Goal: Task Accomplishment & Management: Use online tool/utility

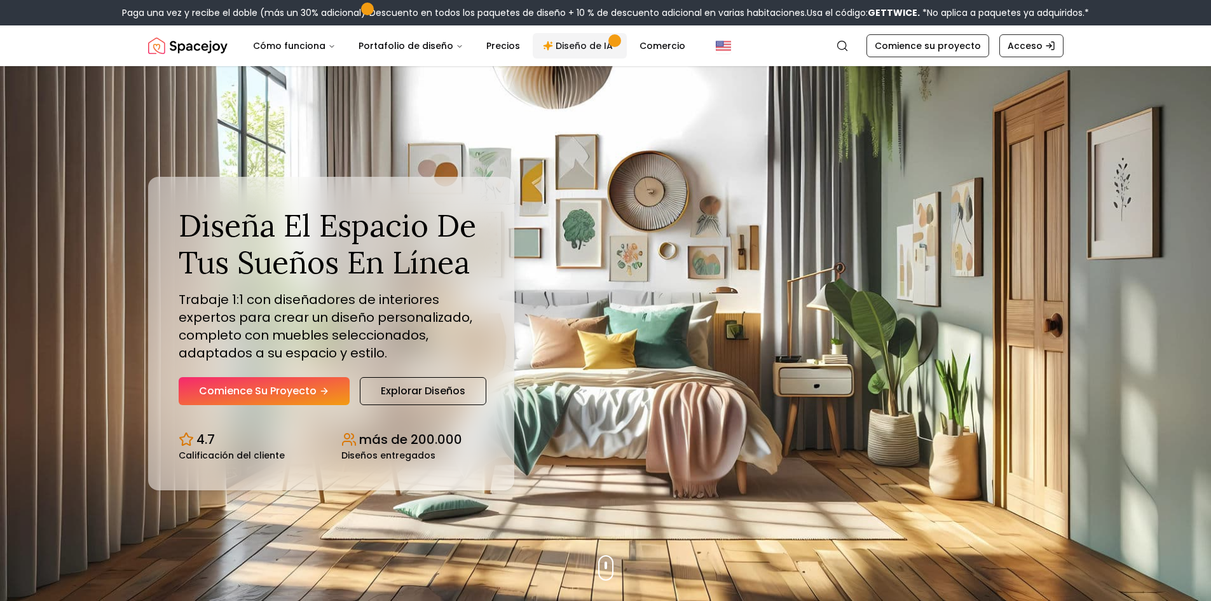
click at [578, 46] on font "Diseño de IA" at bounding box center [583, 45] width 57 height 13
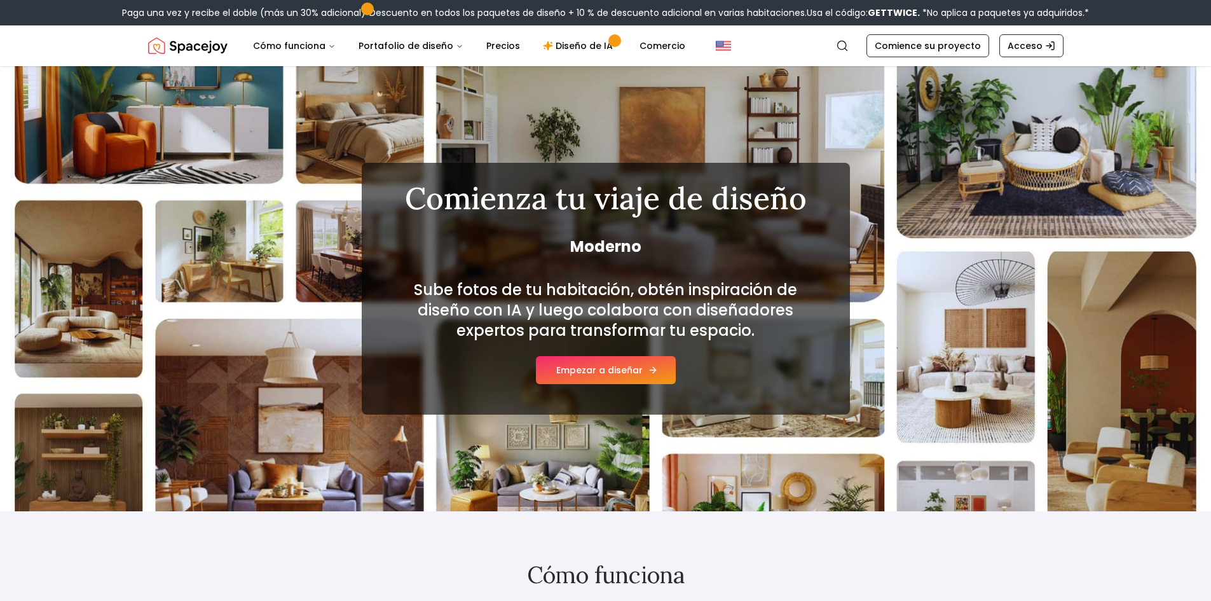
click at [625, 362] on button "Empezar a diseñar" at bounding box center [606, 370] width 140 height 28
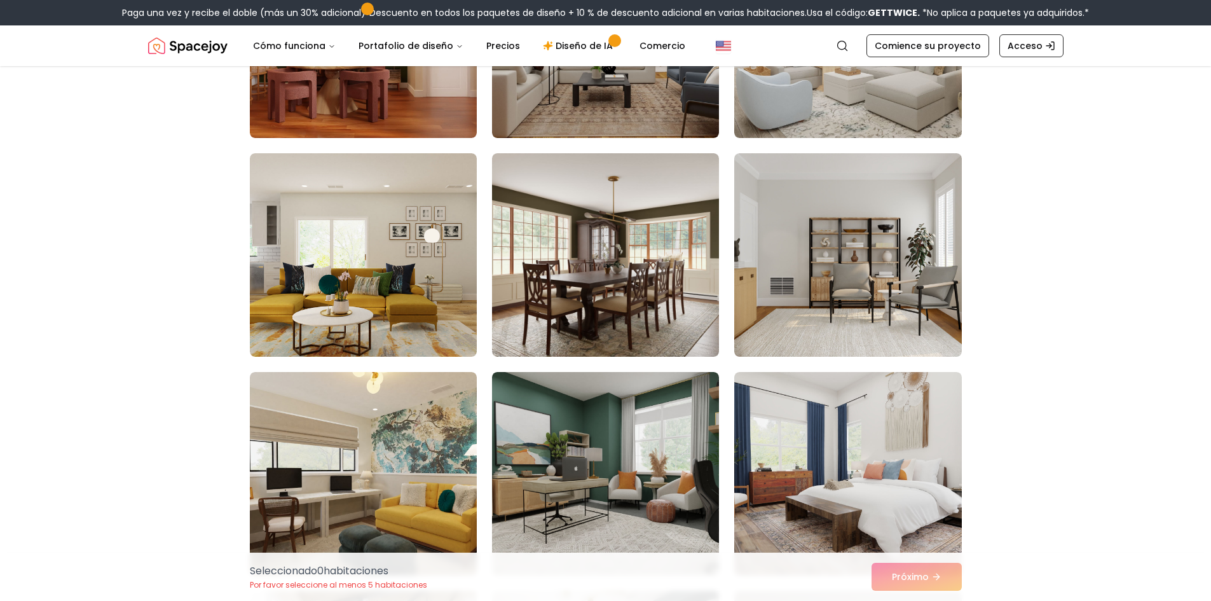
scroll to position [1335, 0]
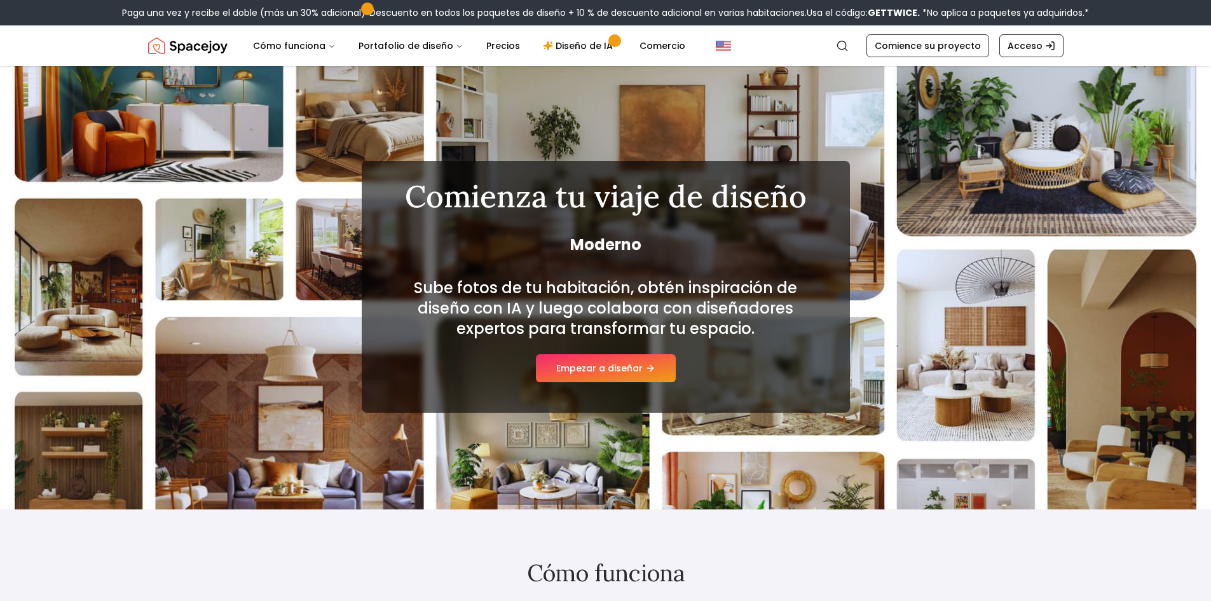
scroll to position [1, 0]
